Goal: Information Seeking & Learning: Learn about a topic

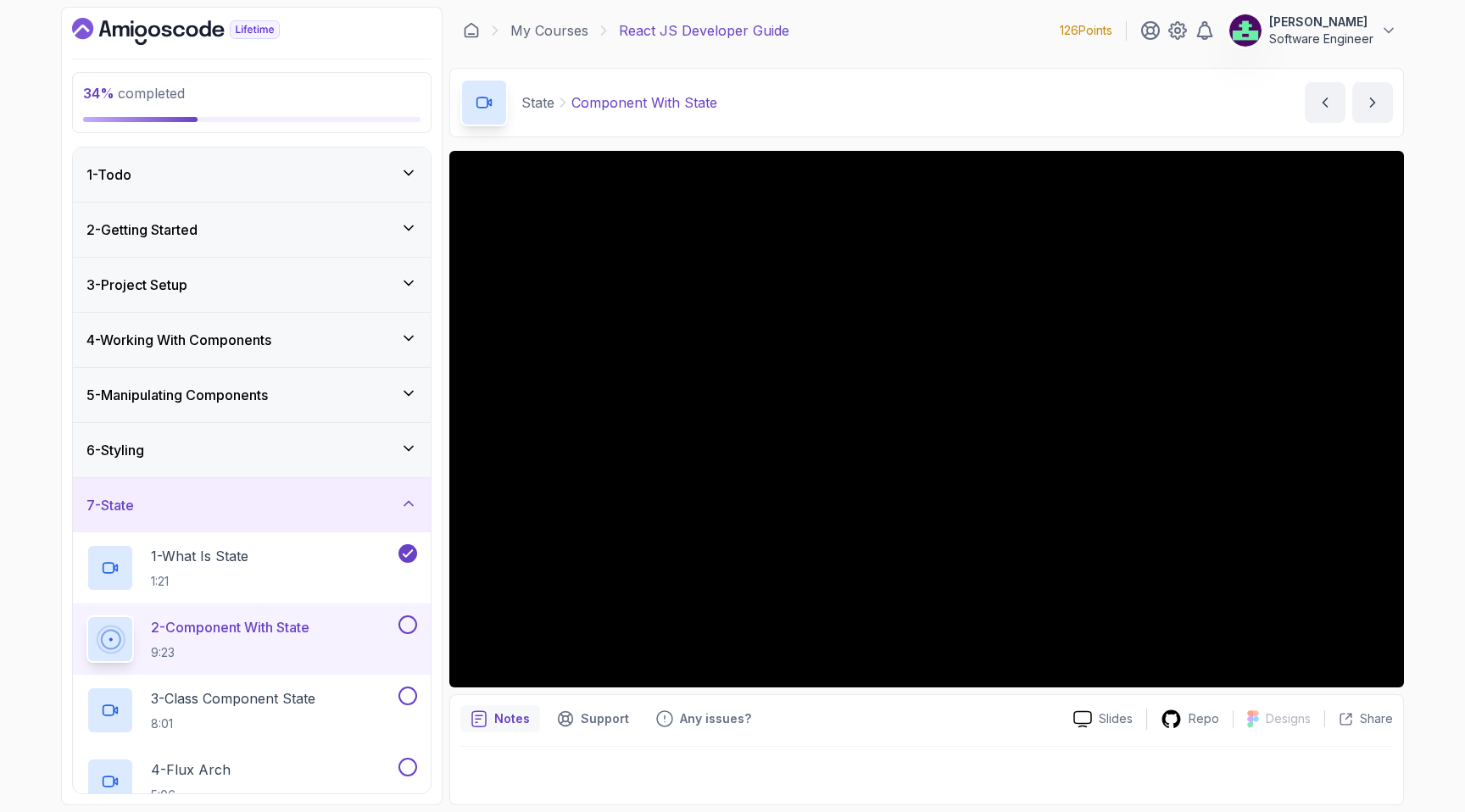
scroll to position [181, 0]
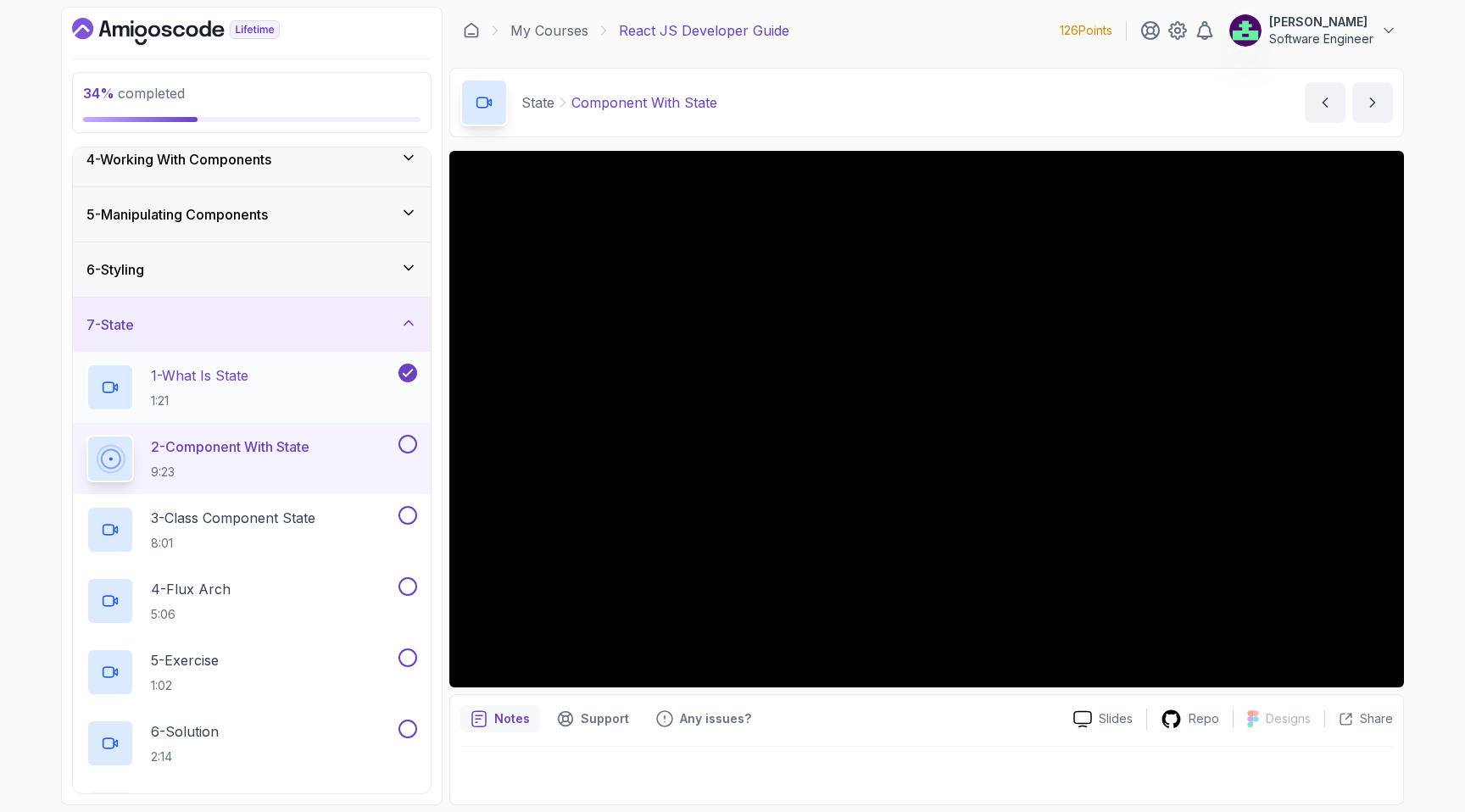
click at [287, 383] on div "1 - What Is State 1:21" at bounding box center [240, 387] width 309 height 48
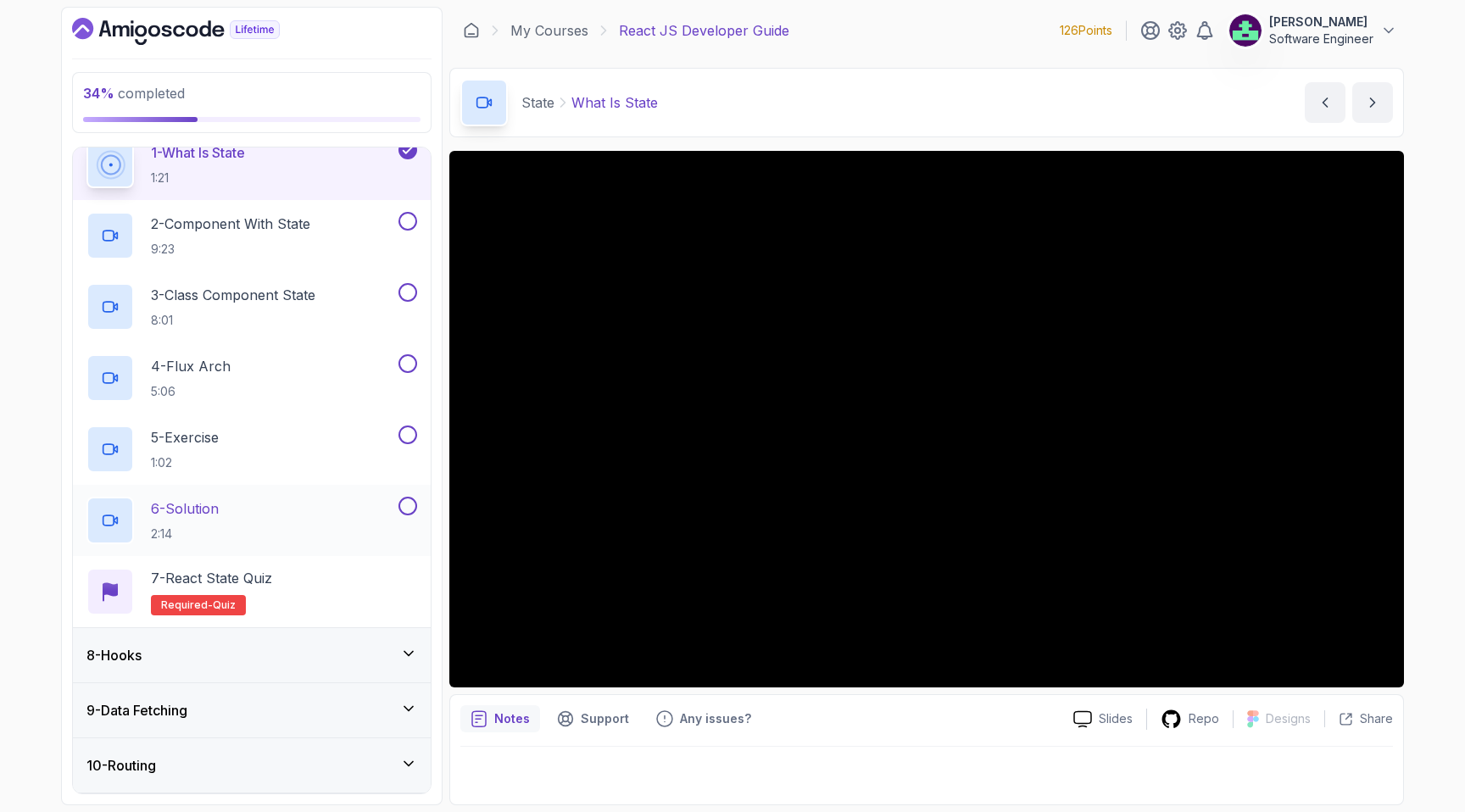
scroll to position [400, 0]
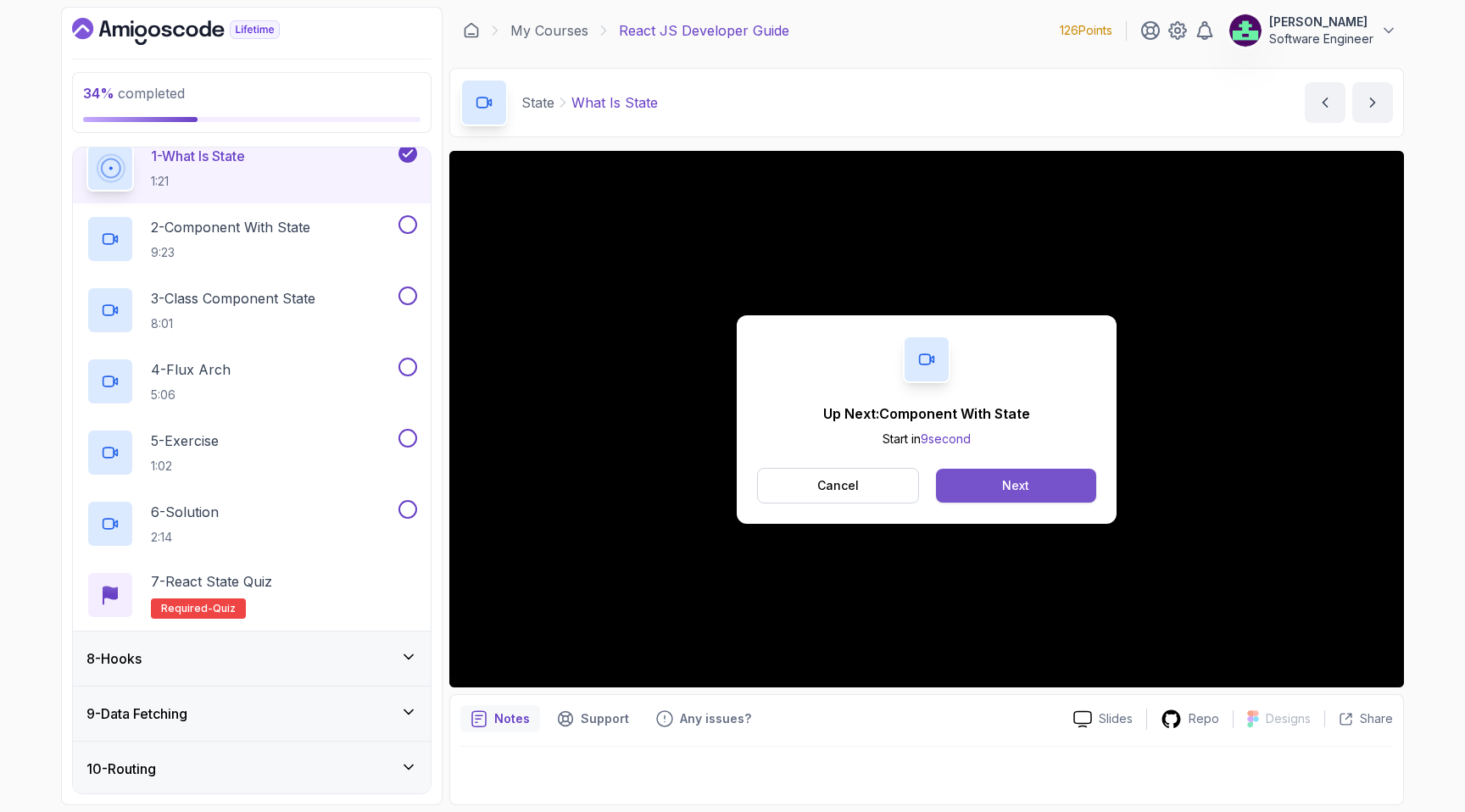
click at [971, 476] on button "Next" at bounding box center [1016, 486] width 160 height 34
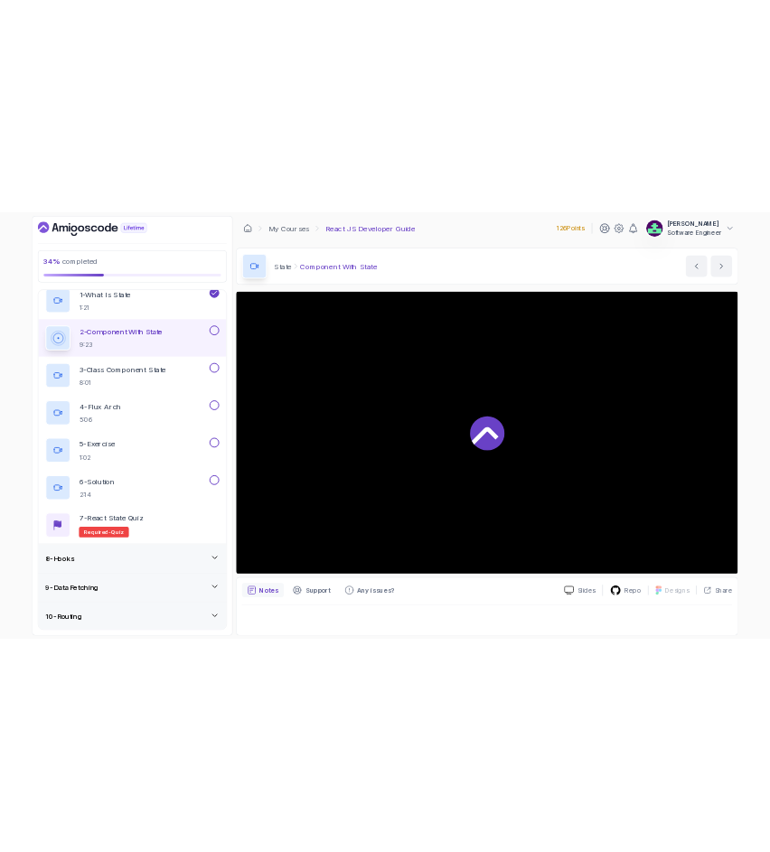
scroll to position [439, 0]
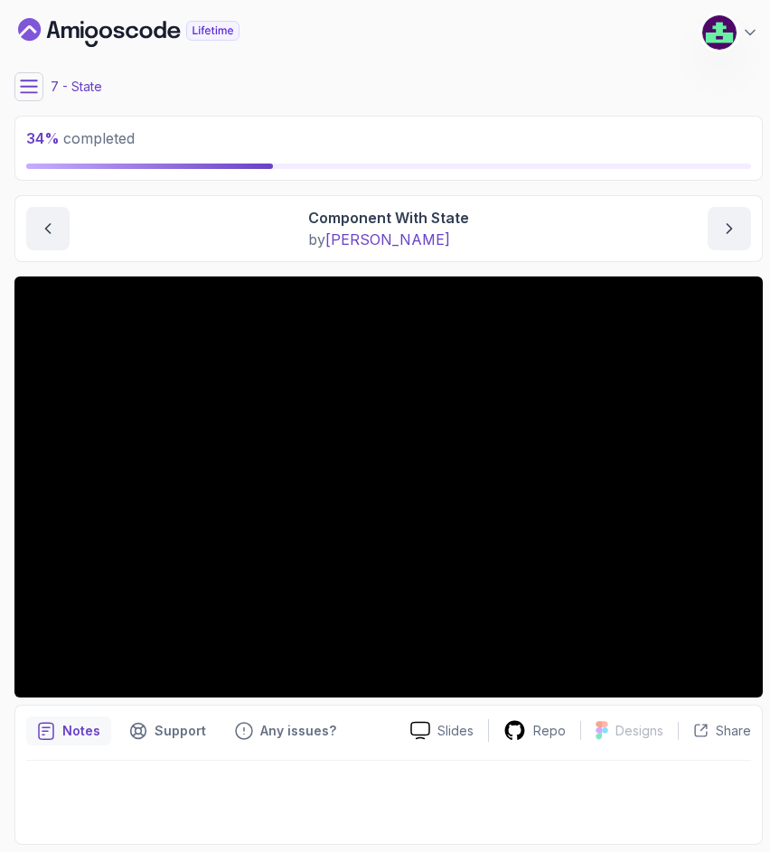
click at [31, 84] on icon at bounding box center [29, 87] width 18 height 18
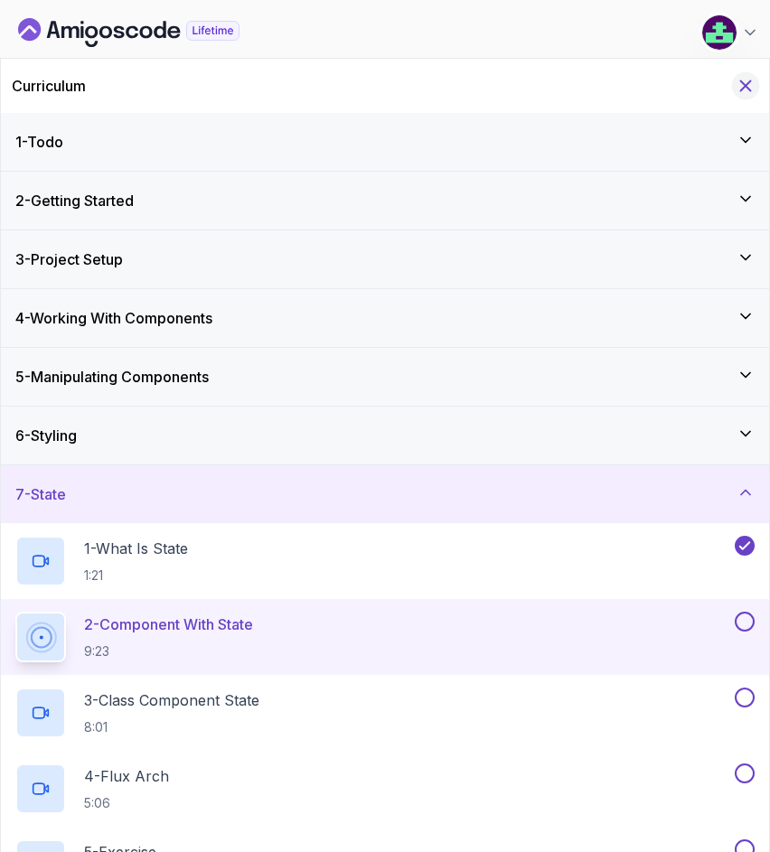
click at [743, 94] on icon "Hide Curriculum for mobile" at bounding box center [746, 86] width 20 height 20
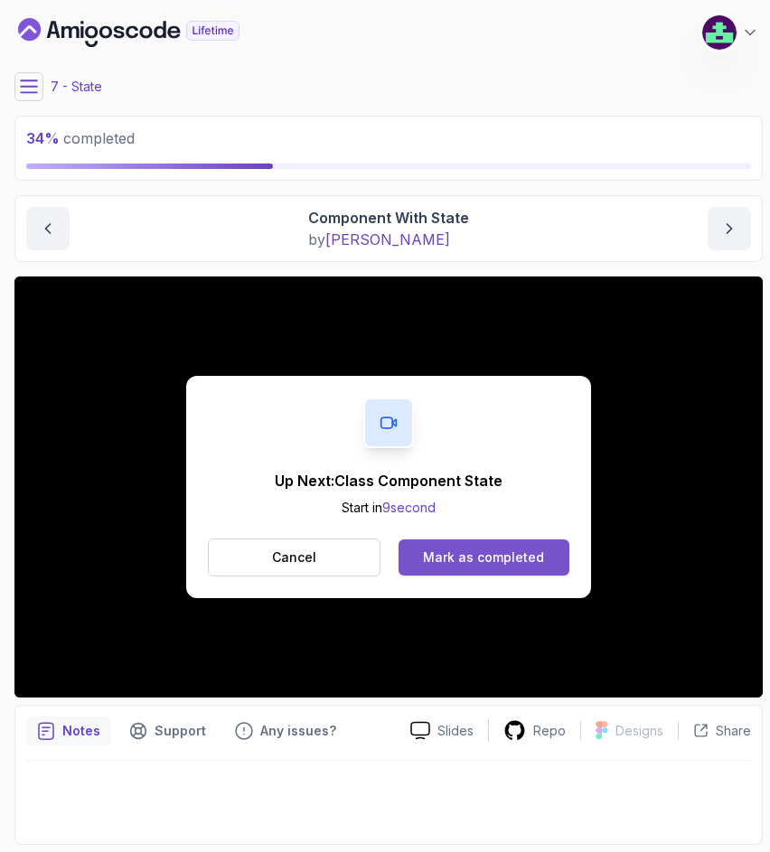
click at [471, 560] on div "Mark as completed" at bounding box center [483, 558] width 121 height 18
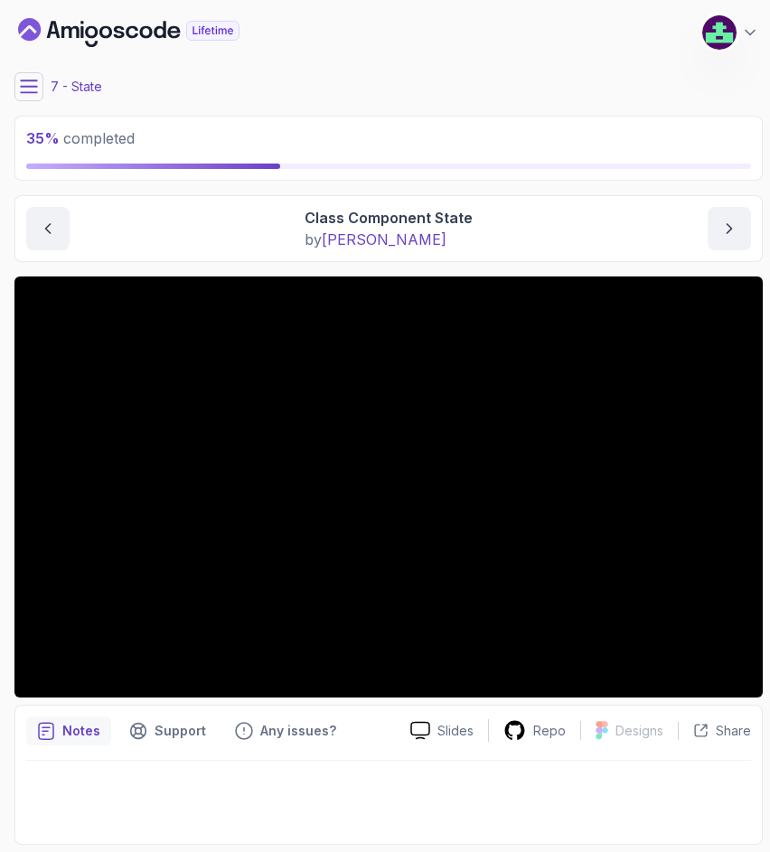
click at [205, 249] on div "Class Component State by [PERSON_NAME]" at bounding box center [388, 228] width 725 height 43
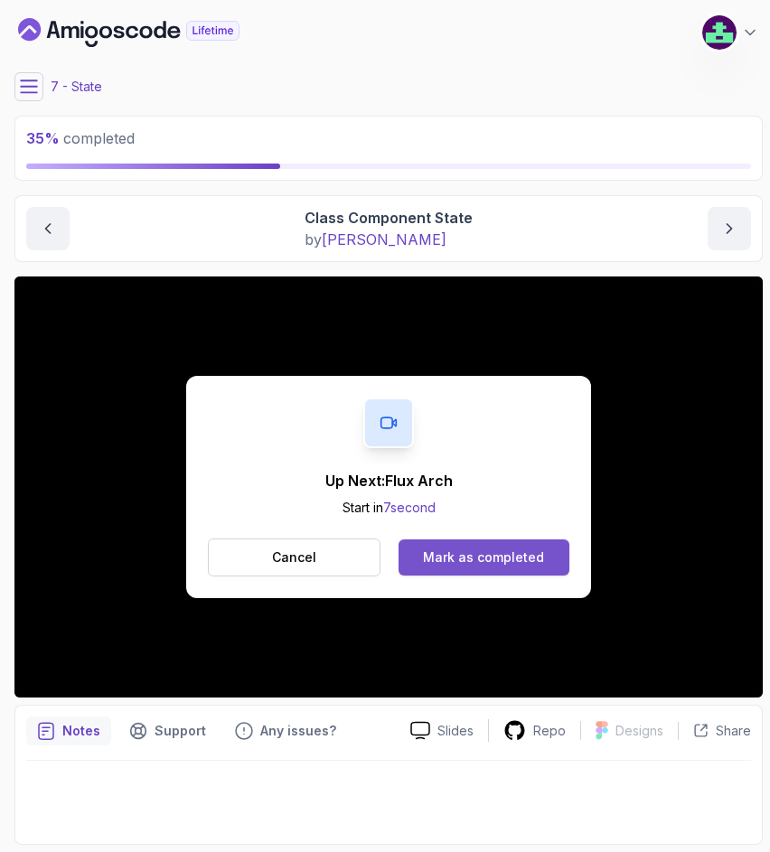
click at [424, 549] on button "Mark as completed" at bounding box center [484, 558] width 171 height 36
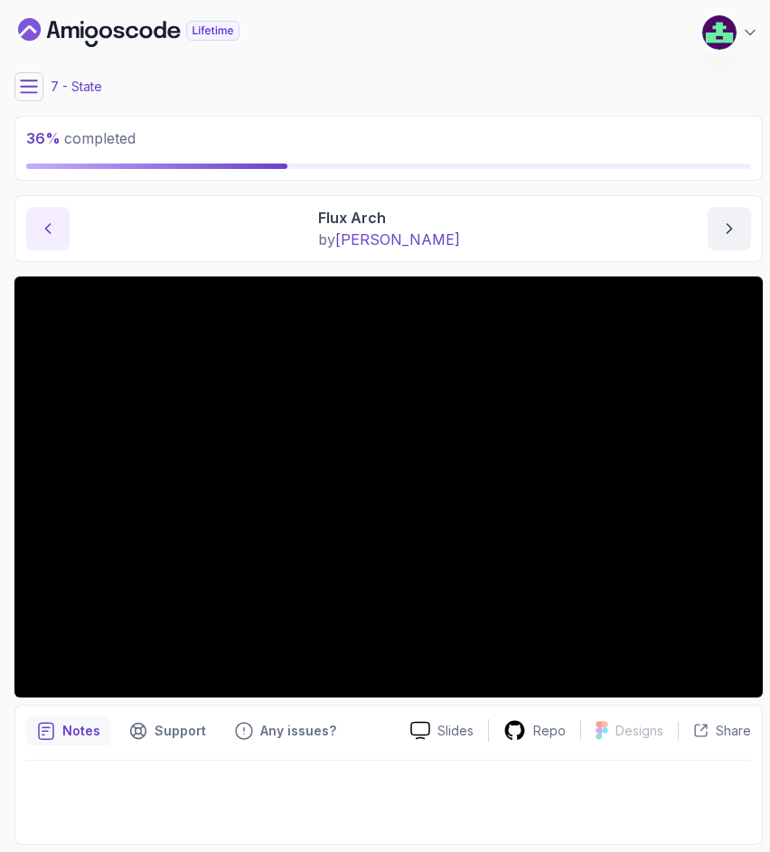
click at [57, 240] on button "previous content" at bounding box center [47, 228] width 43 height 43
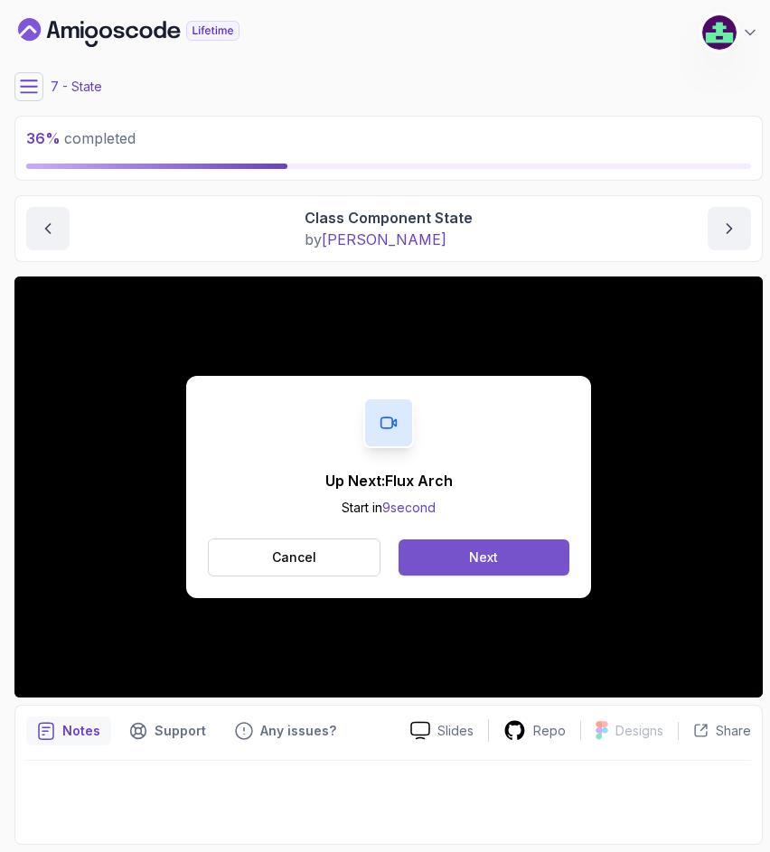
click at [533, 564] on button "Next" at bounding box center [484, 558] width 171 height 36
